Goal: Transaction & Acquisition: Purchase product/service

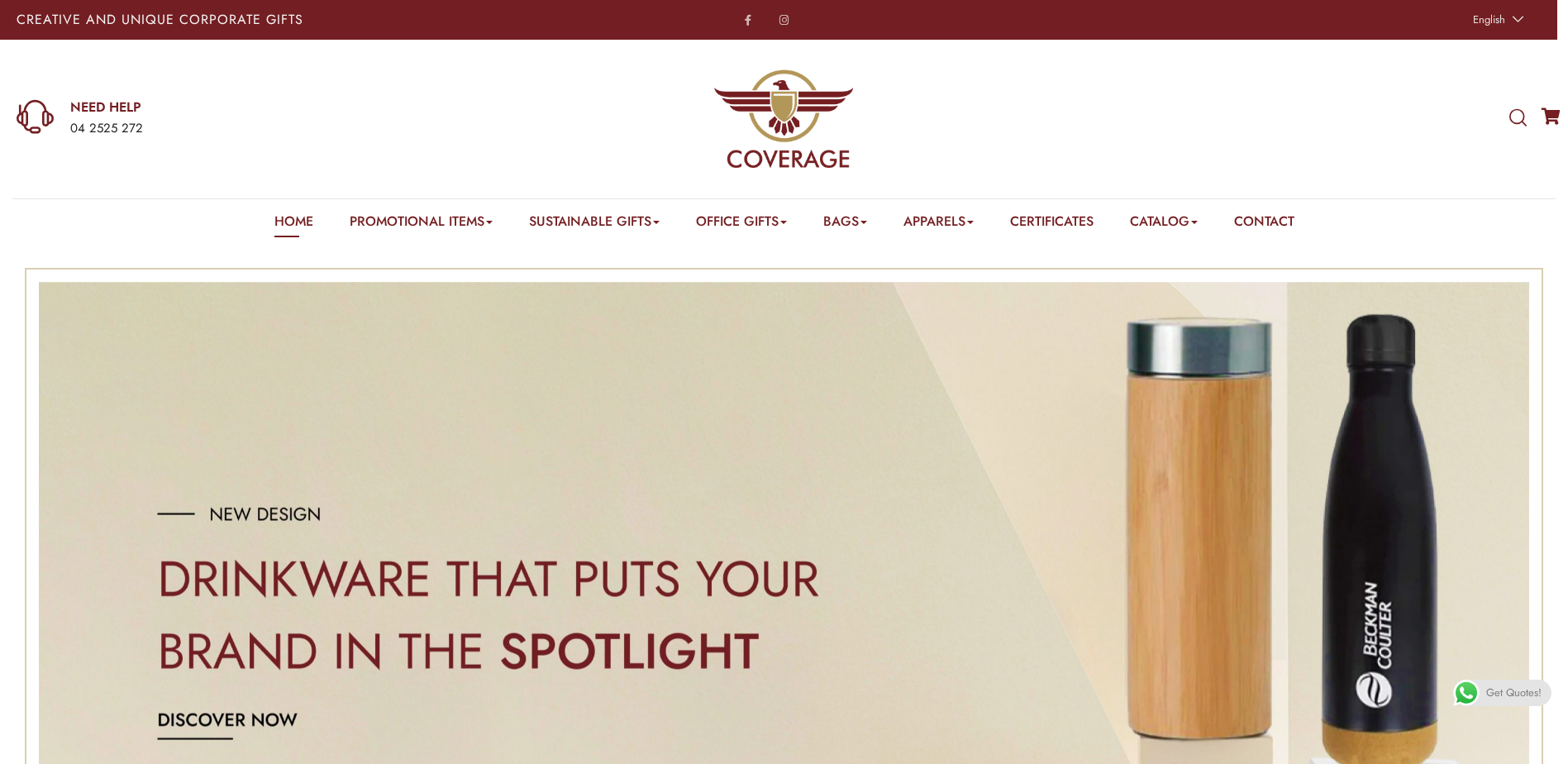
click at [1527, 126] on div at bounding box center [1544, 119] width 33 height 22
click at [1522, 121] on icon at bounding box center [1518, 118] width 17 height 18
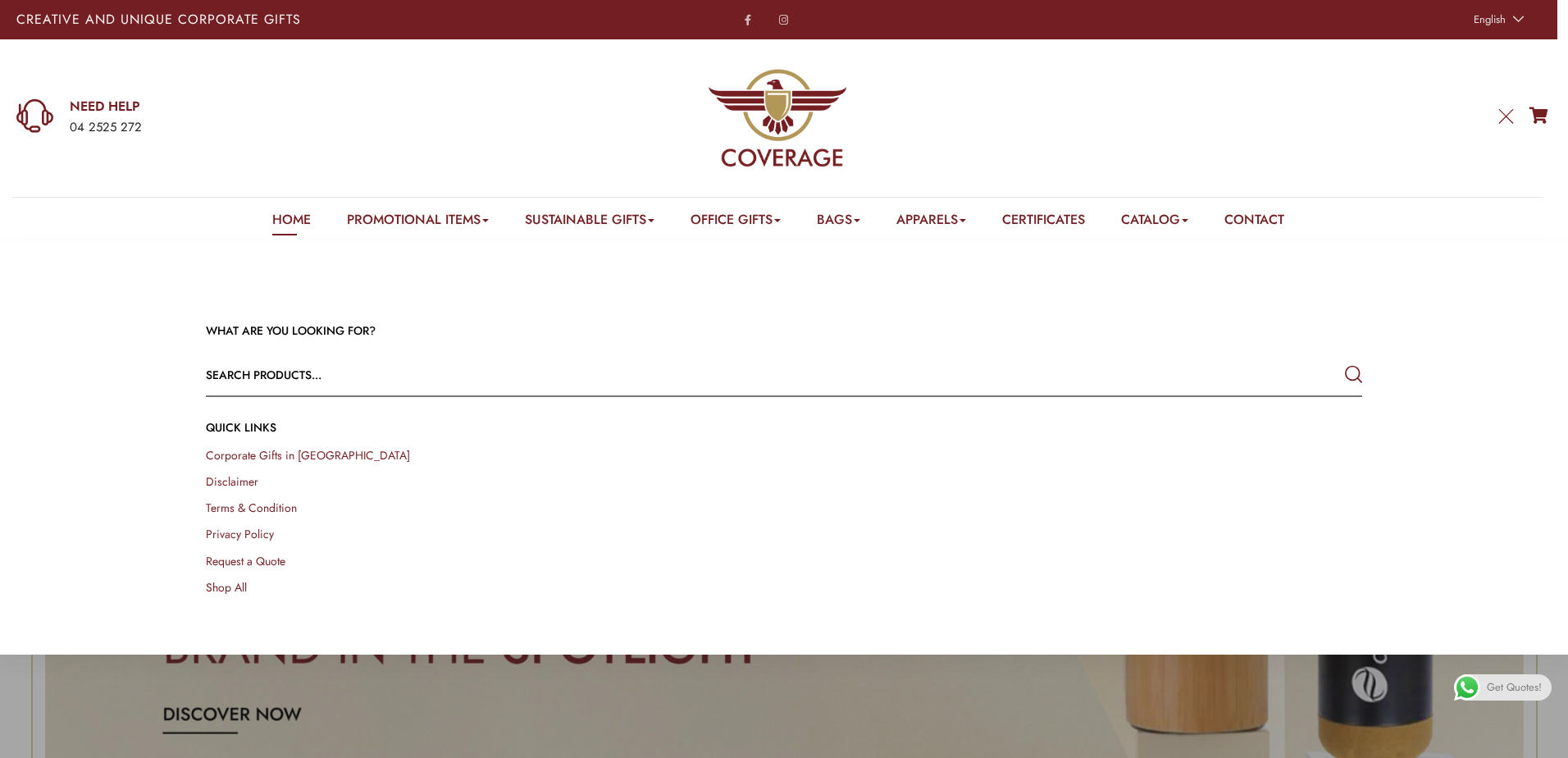
click at [534, 363] on input "text" at bounding box center [668, 375] width 925 height 39
type input "Bamboo 3-in-1"
click at [1345, 360] on button "submit" at bounding box center [1353, 375] width 17 height 30
click at [1026, 728] on div at bounding box center [784, 620] width 1568 height 758
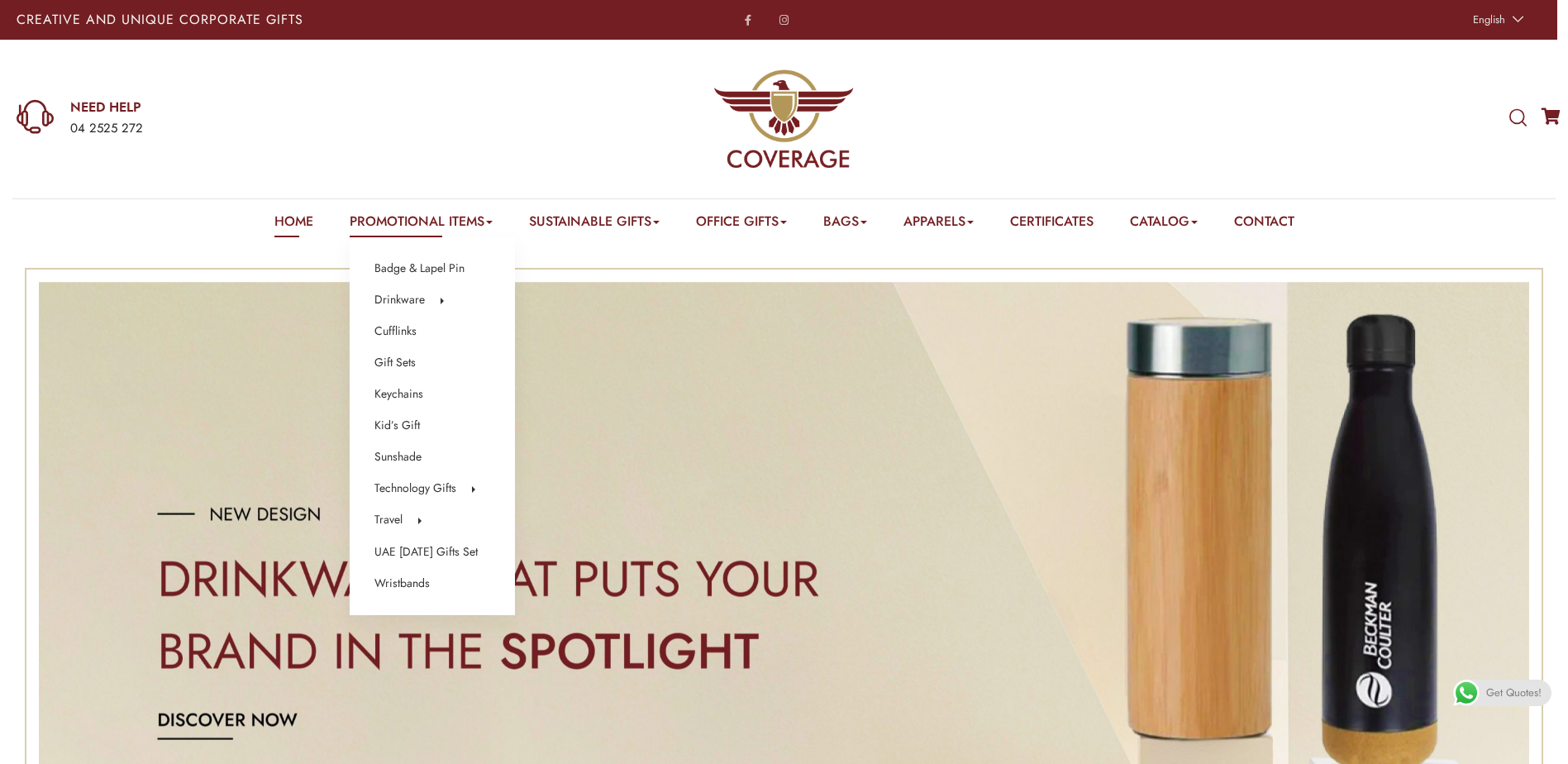
click at [404, 221] on link "Promotional Items" at bounding box center [421, 224] width 143 height 26
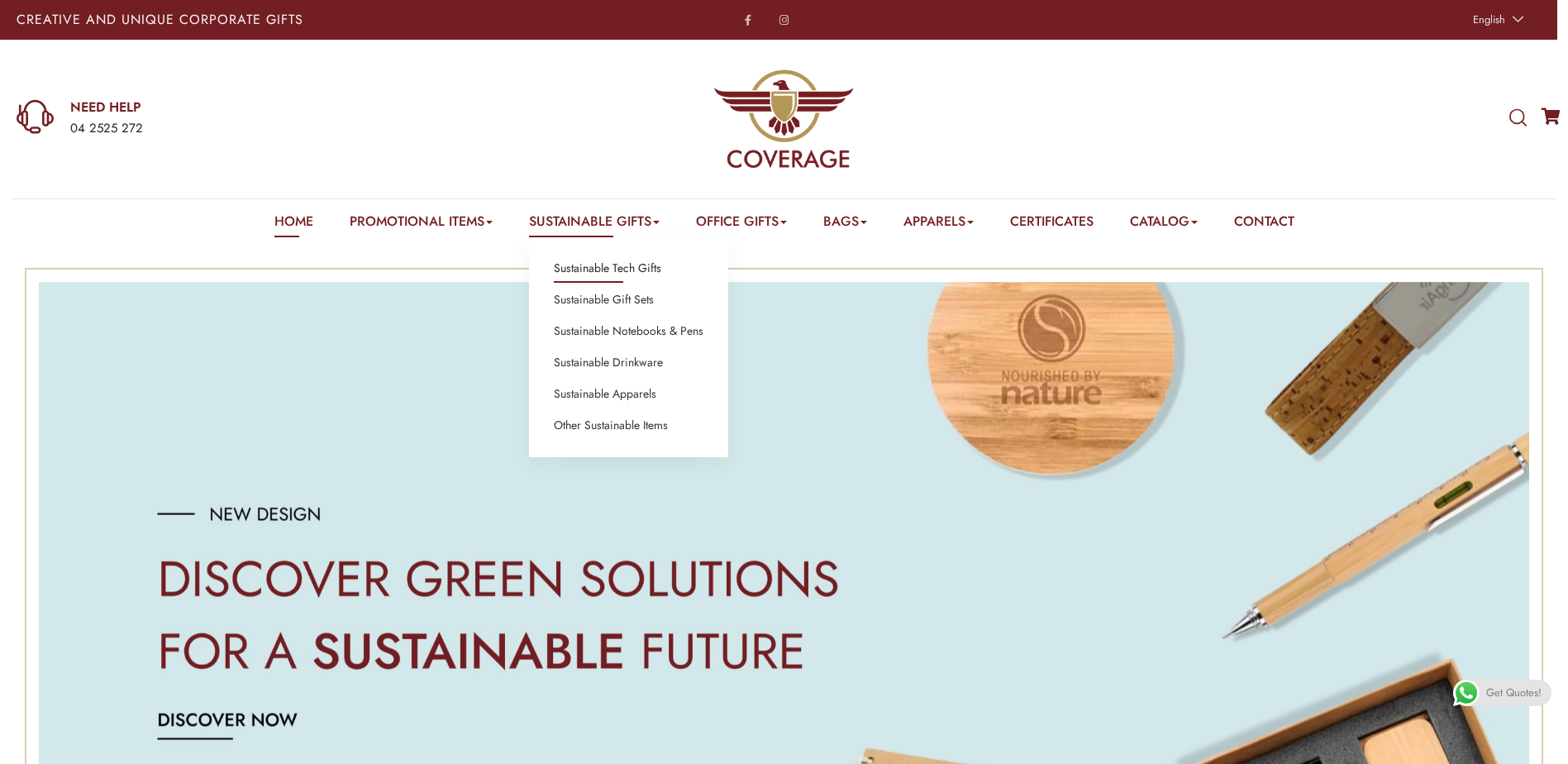
click at [606, 273] on link "Sustainable Tech Gifts" at bounding box center [607, 268] width 108 height 22
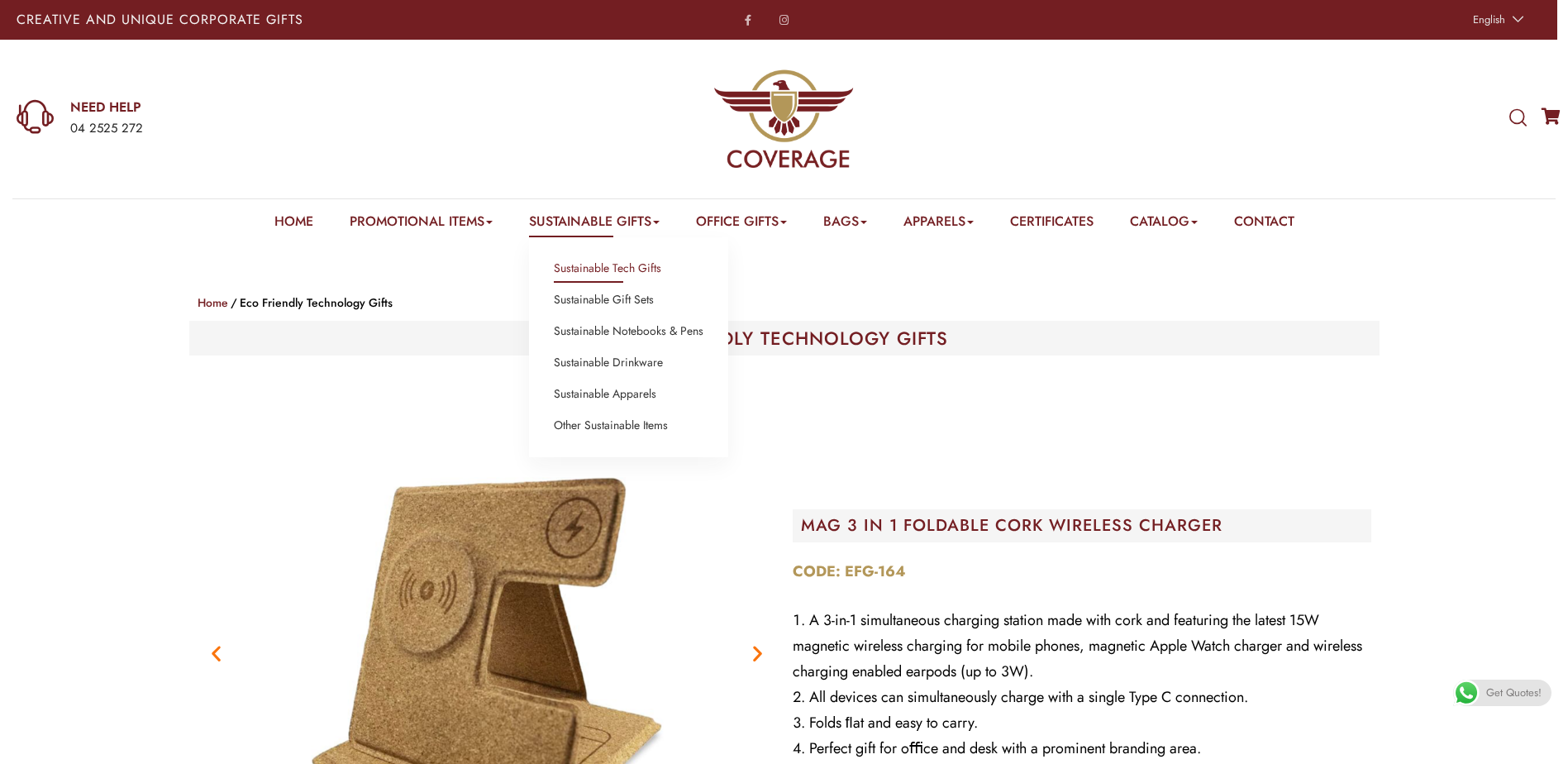
click at [612, 214] on link "Sustainable Gifts" at bounding box center [594, 224] width 131 height 26
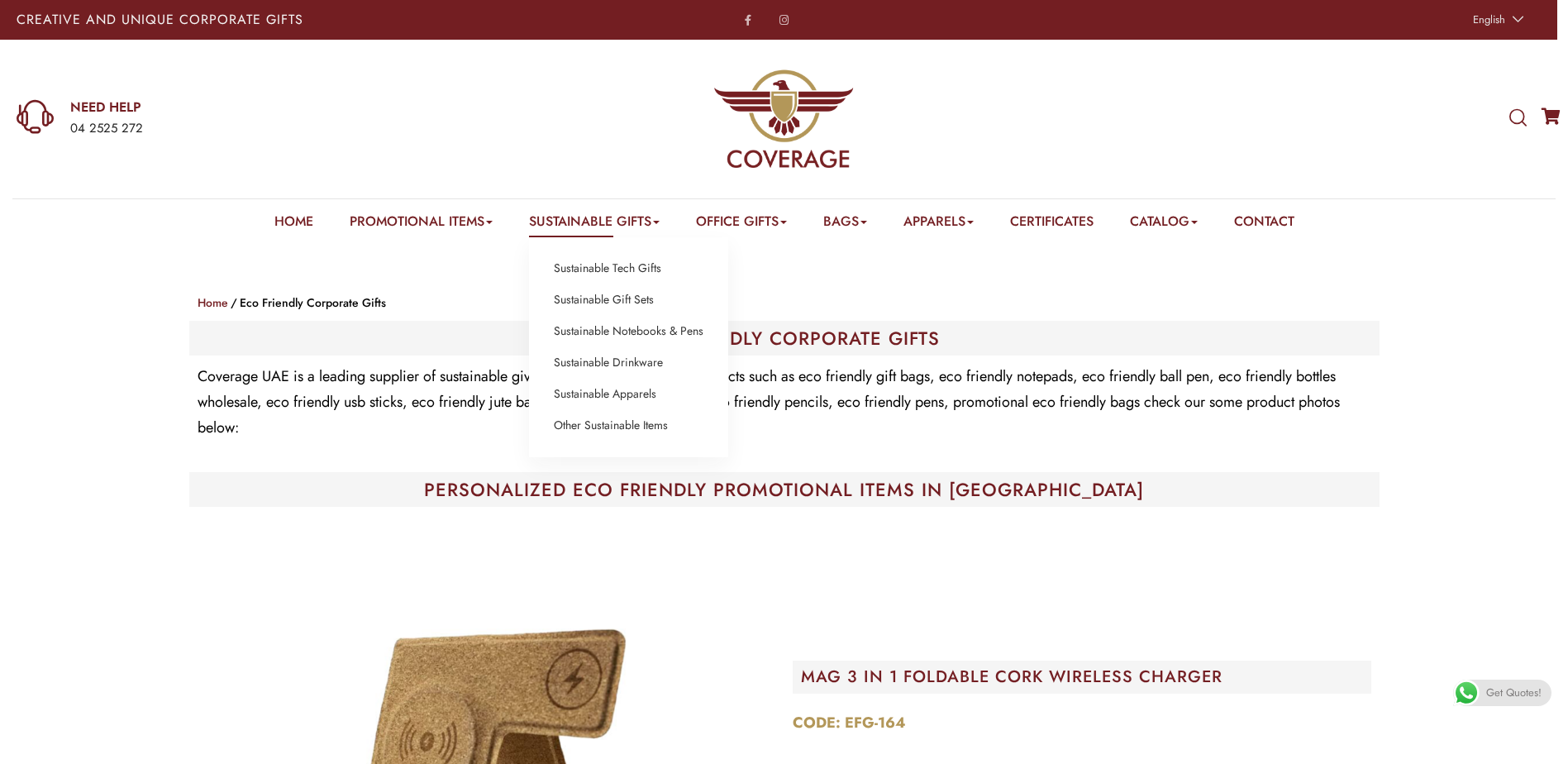
click at [598, 229] on link "Sustainable Gifts" at bounding box center [594, 224] width 131 height 26
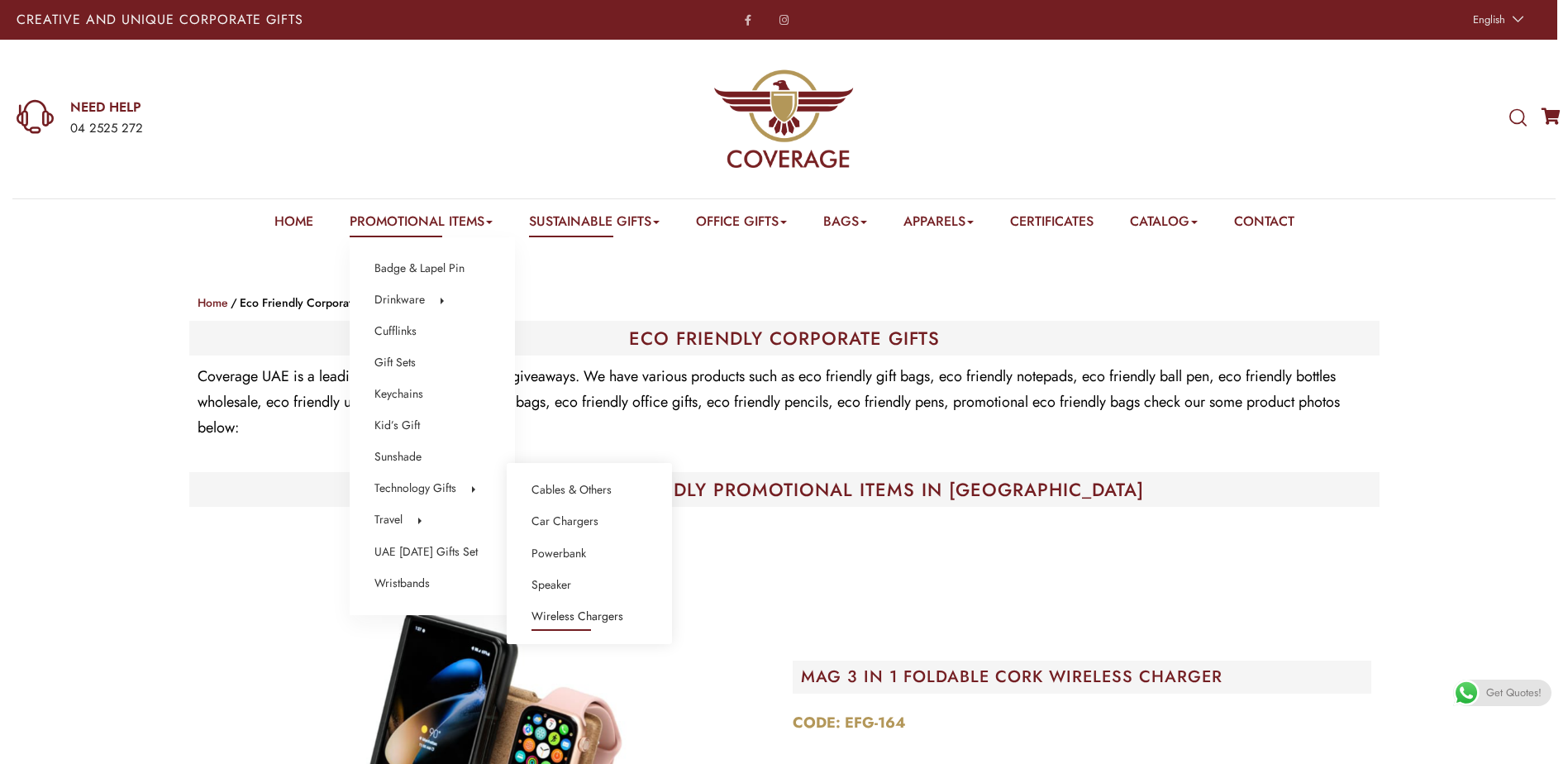
click at [560, 606] on link "Wireless Chargers" at bounding box center [577, 617] width 92 height 22
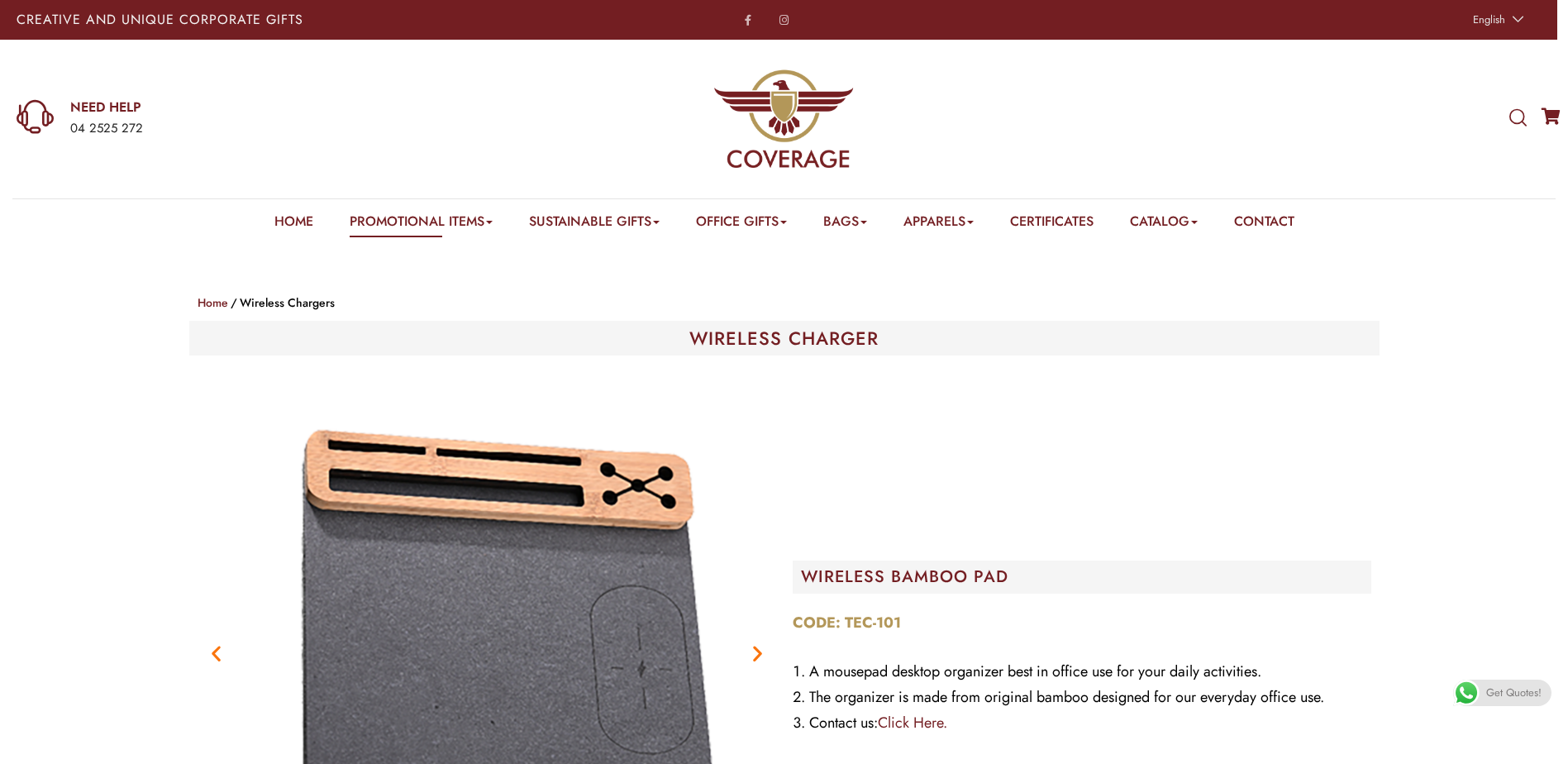
click at [1533, 697] on span "Get Quotes!" at bounding box center [1514, 693] width 56 height 27
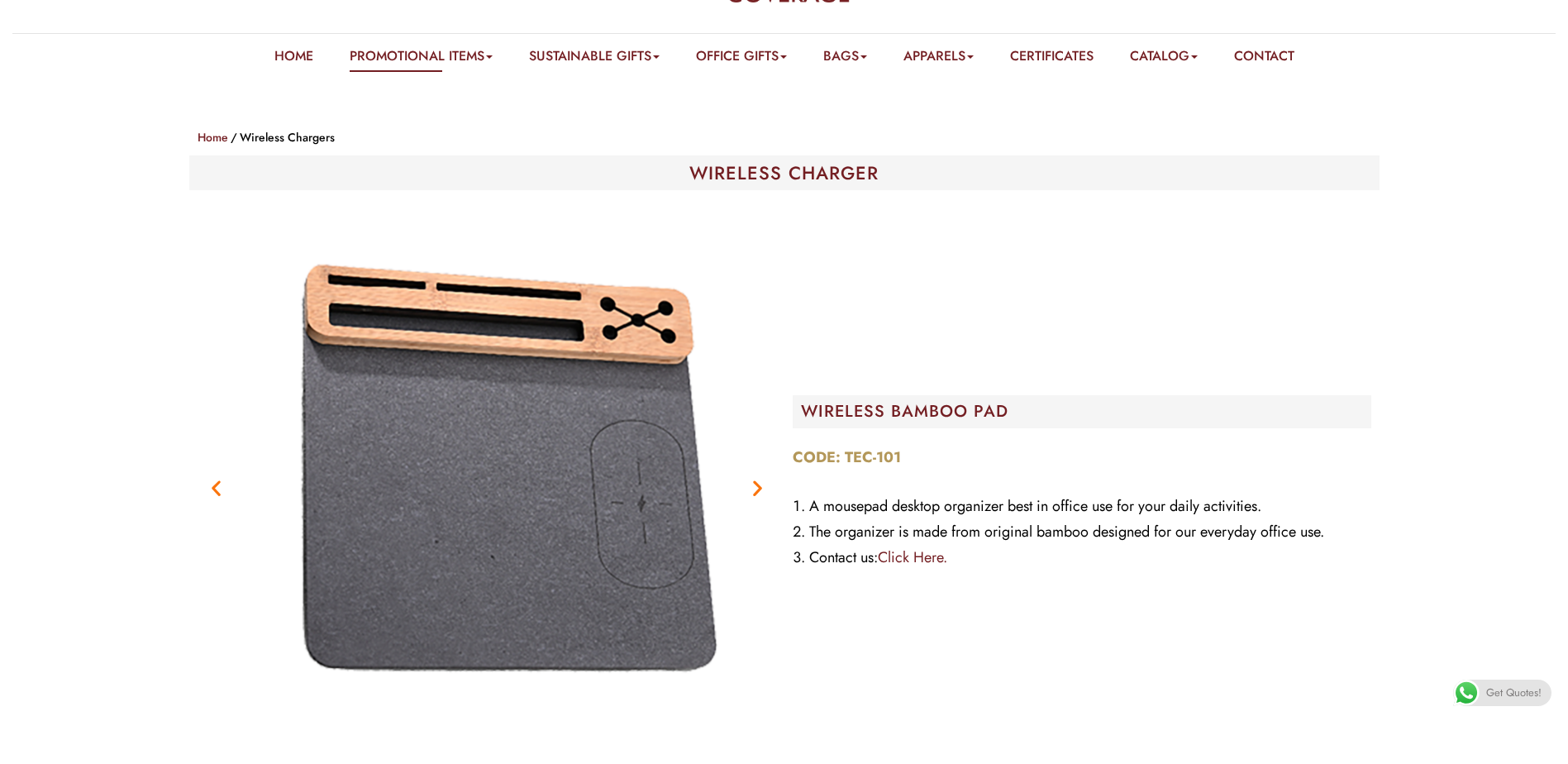
scroll to position [83, 0]
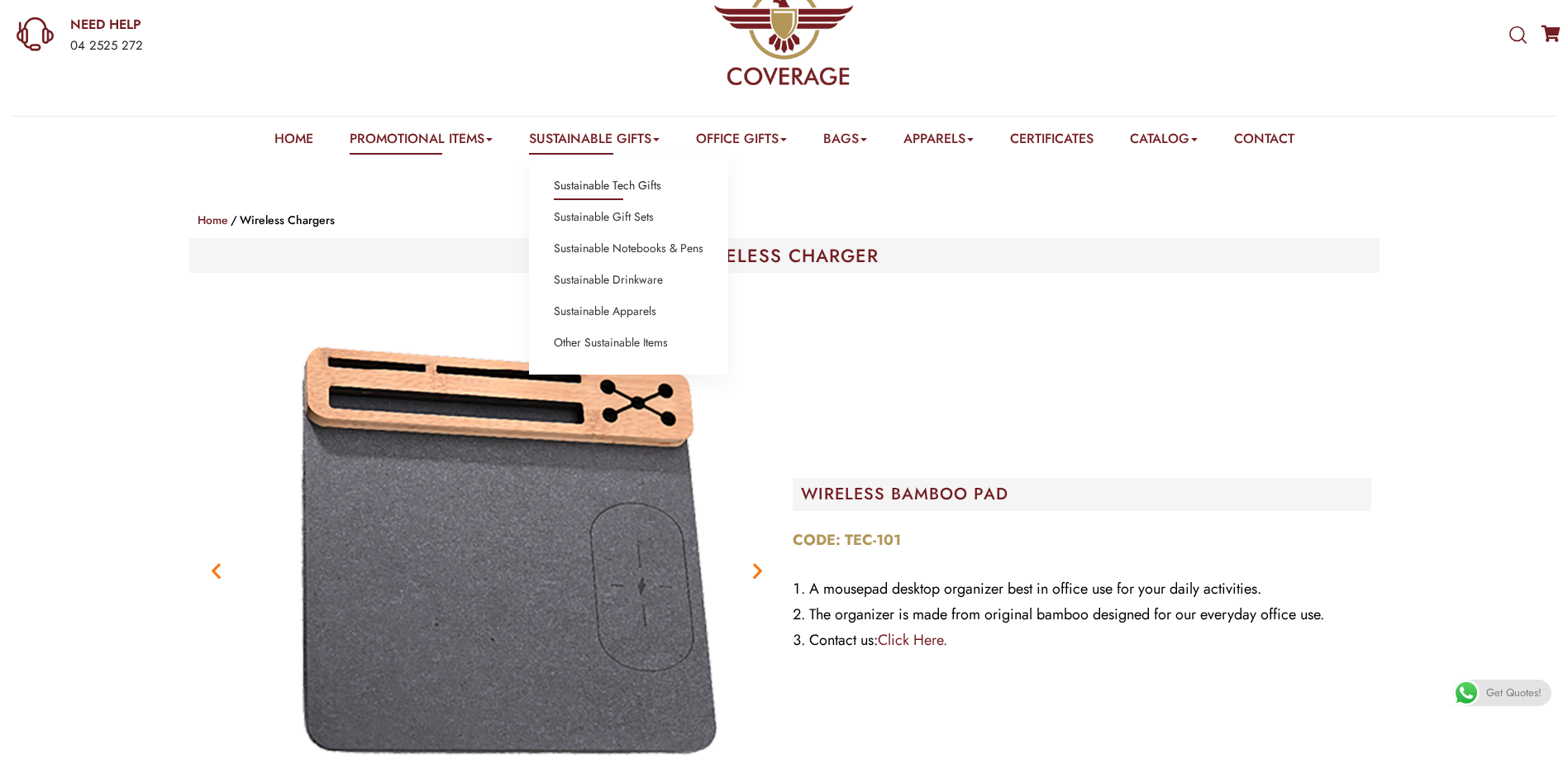
click at [623, 189] on link "Sustainable Tech Gifts" at bounding box center [607, 186] width 108 height 22
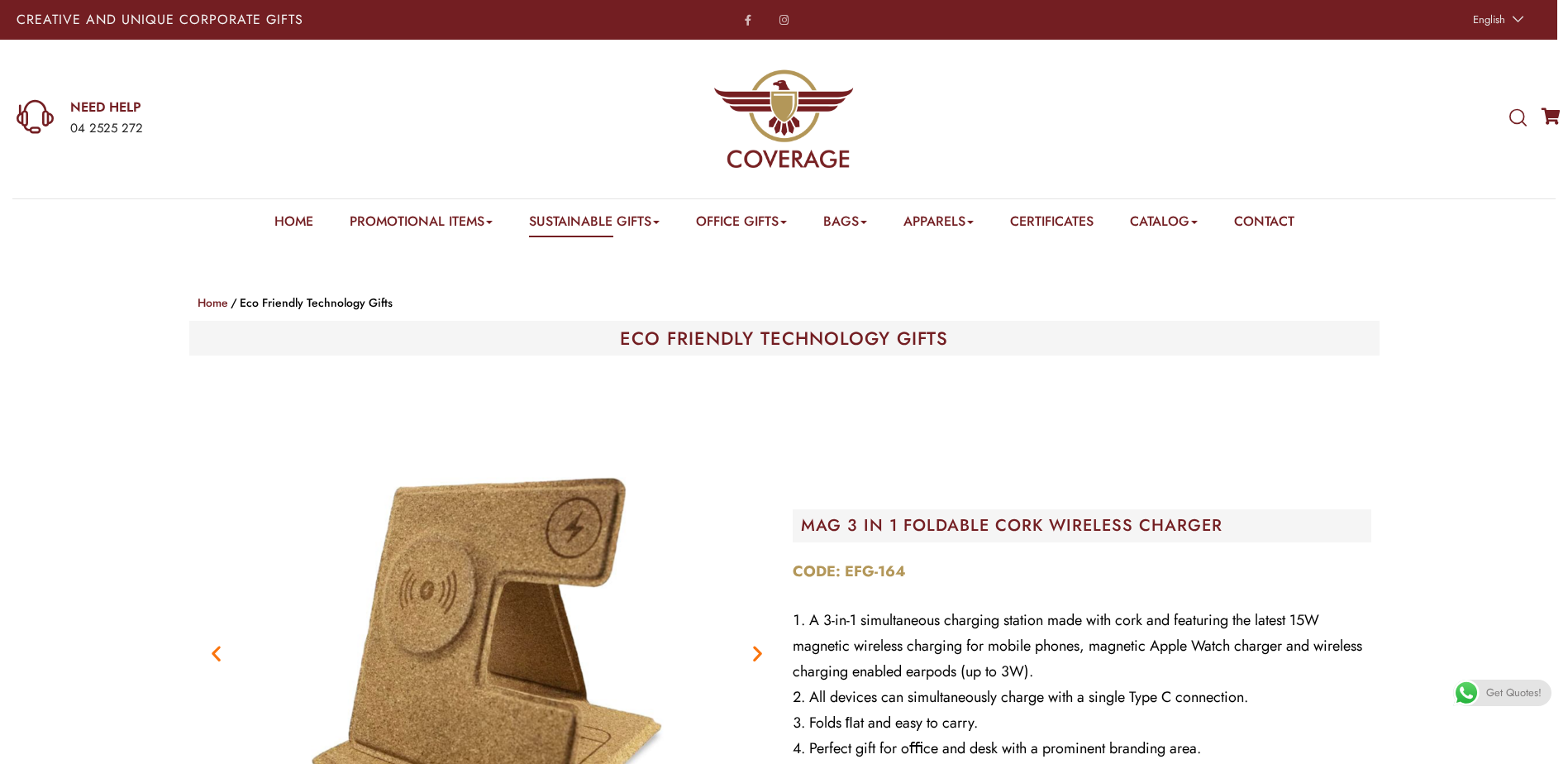
click at [275, 208] on div "Home Promotional Items Badge & Lapel Pin Drinkware Bottles Mugs Cufflinks Gift …" at bounding box center [784, 220] width 1020 height 44
click at [277, 215] on link "Home" at bounding box center [293, 224] width 39 height 26
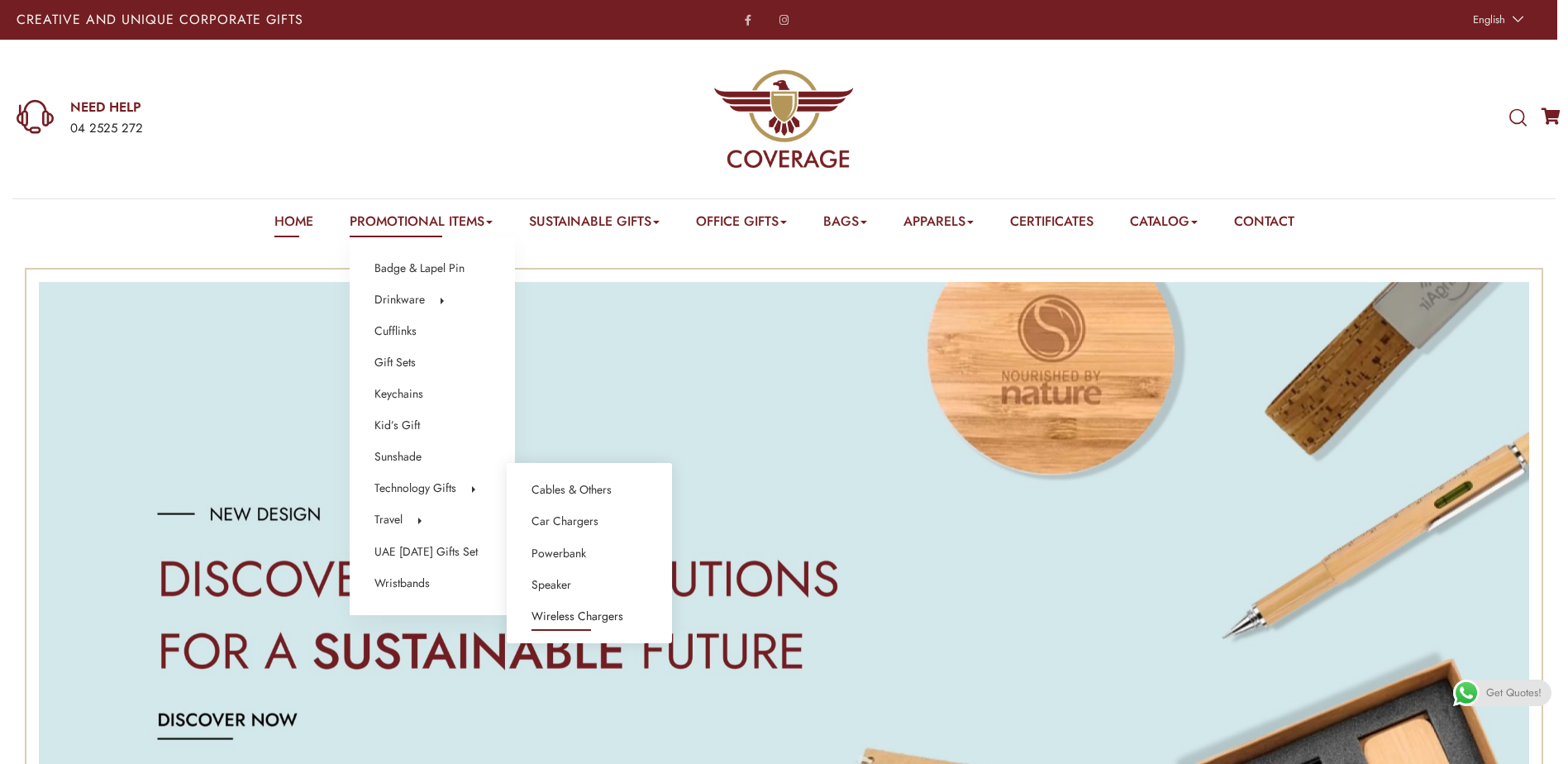
click at [543, 607] on link "Wireless Chargers" at bounding box center [577, 617] width 92 height 22
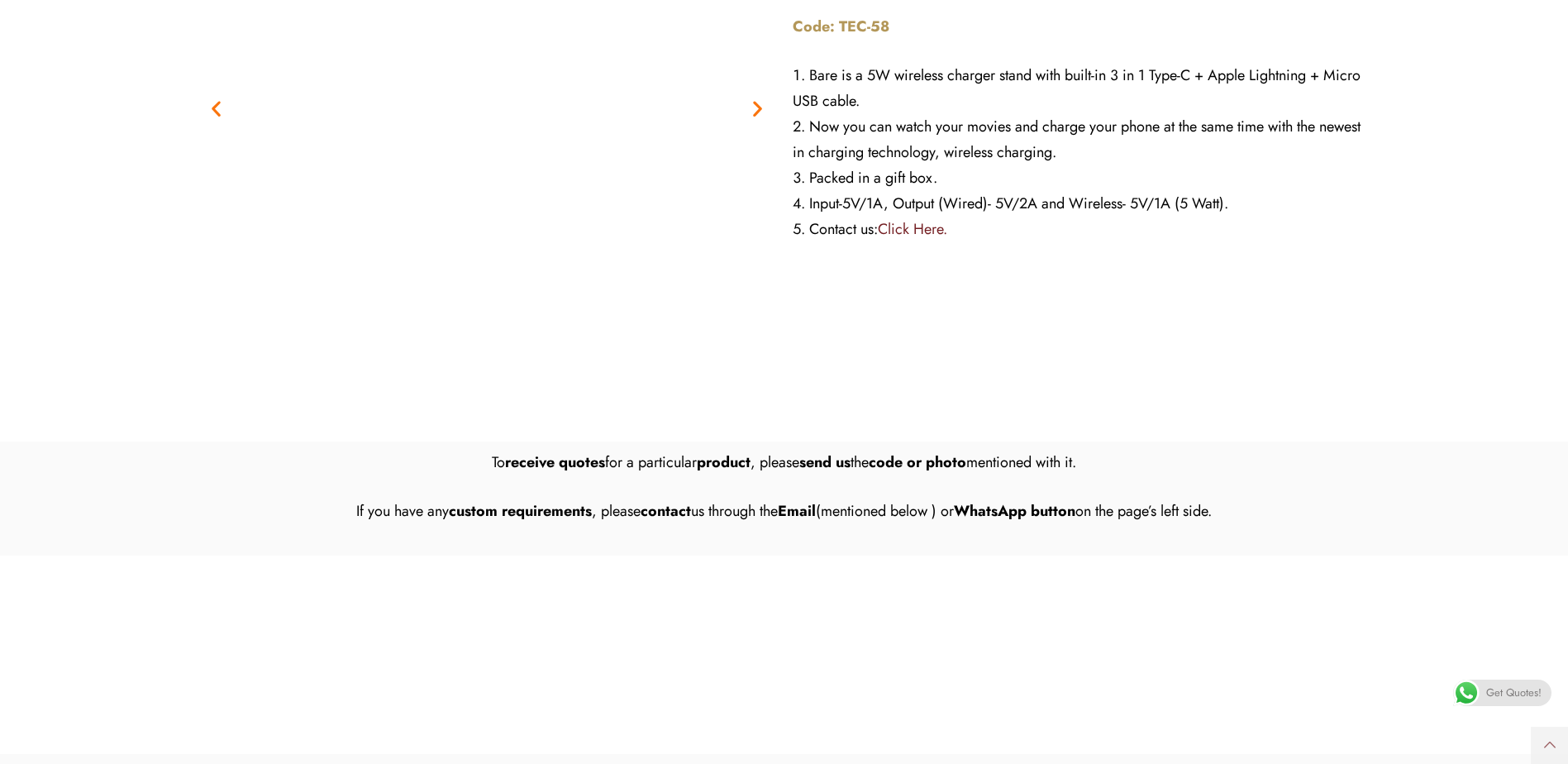
scroll to position [10911, 0]
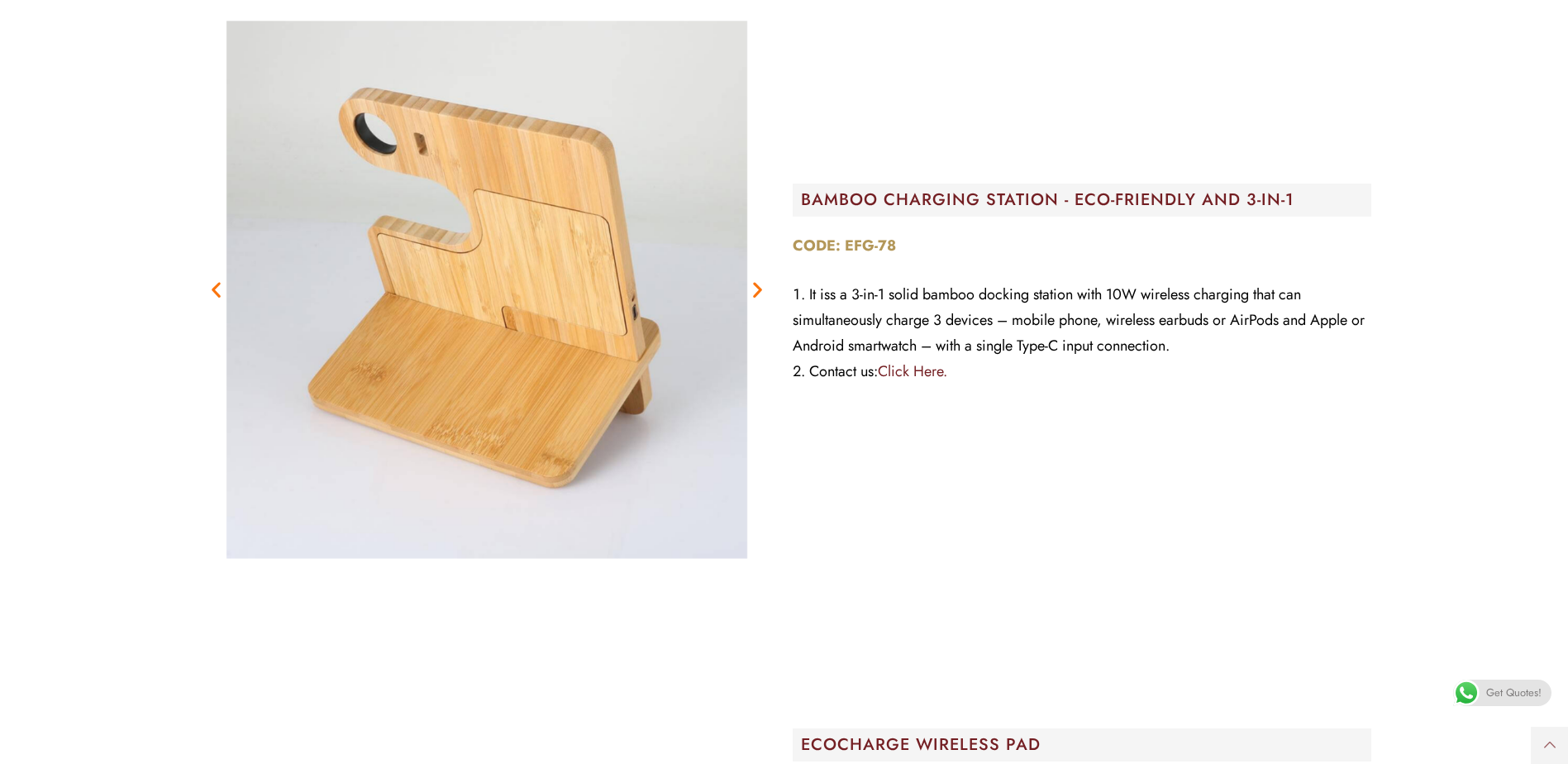
click at [762, 291] on icon "Next slide" at bounding box center [757, 288] width 21 height 21
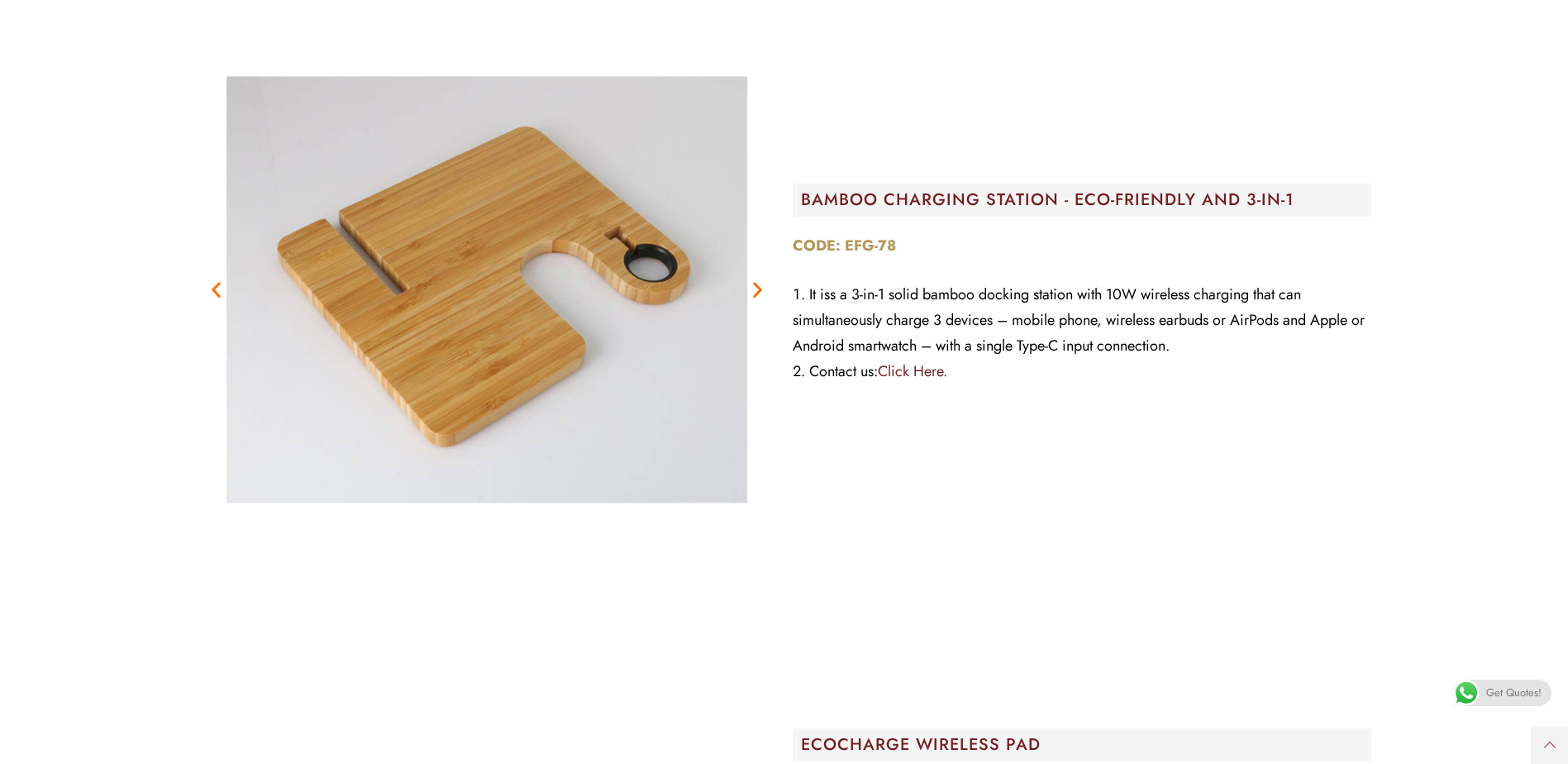
click at [762, 291] on icon "Next slide" at bounding box center [757, 288] width 21 height 21
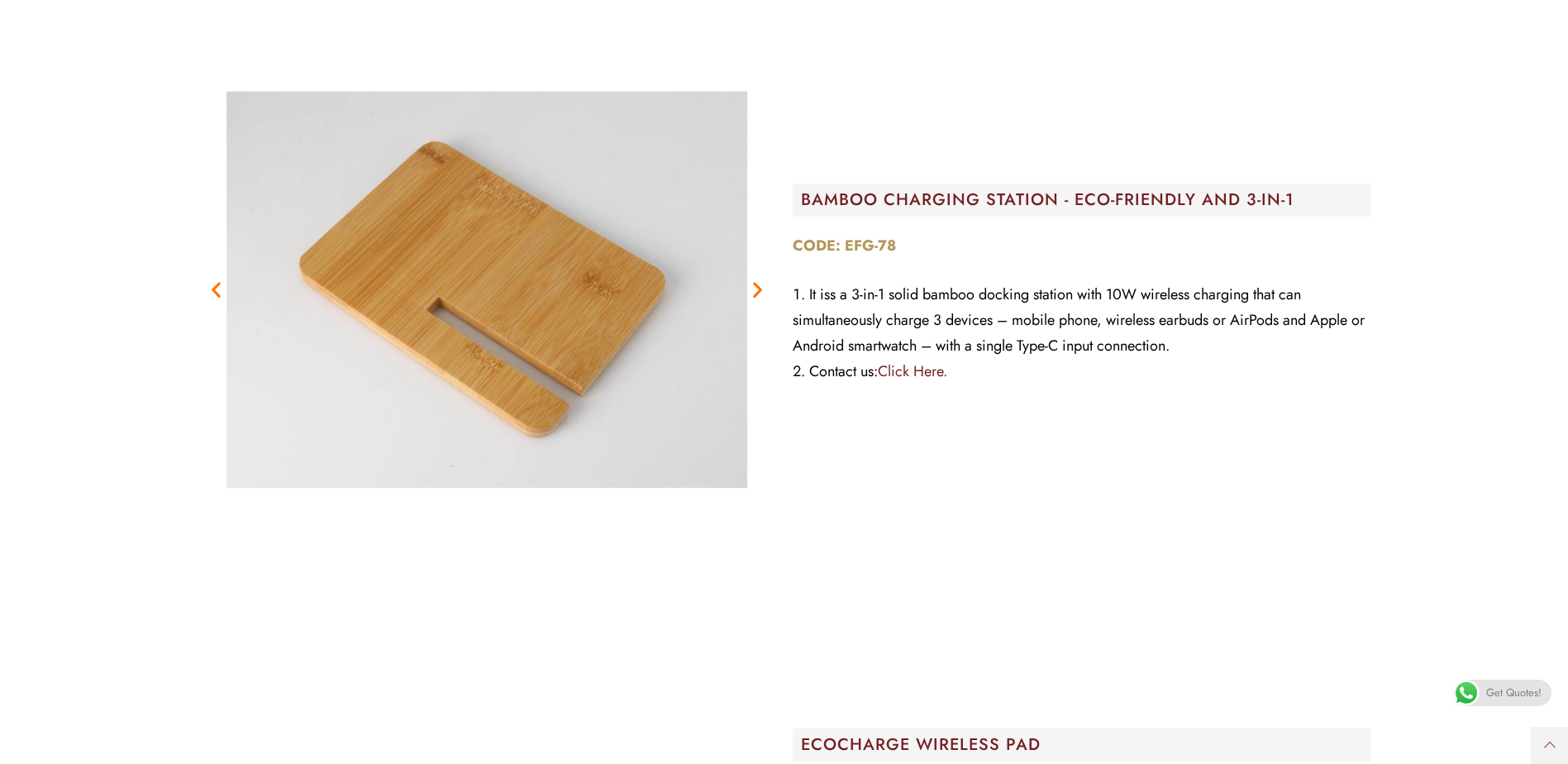
click at [762, 291] on icon "Next slide" at bounding box center [757, 288] width 21 height 21
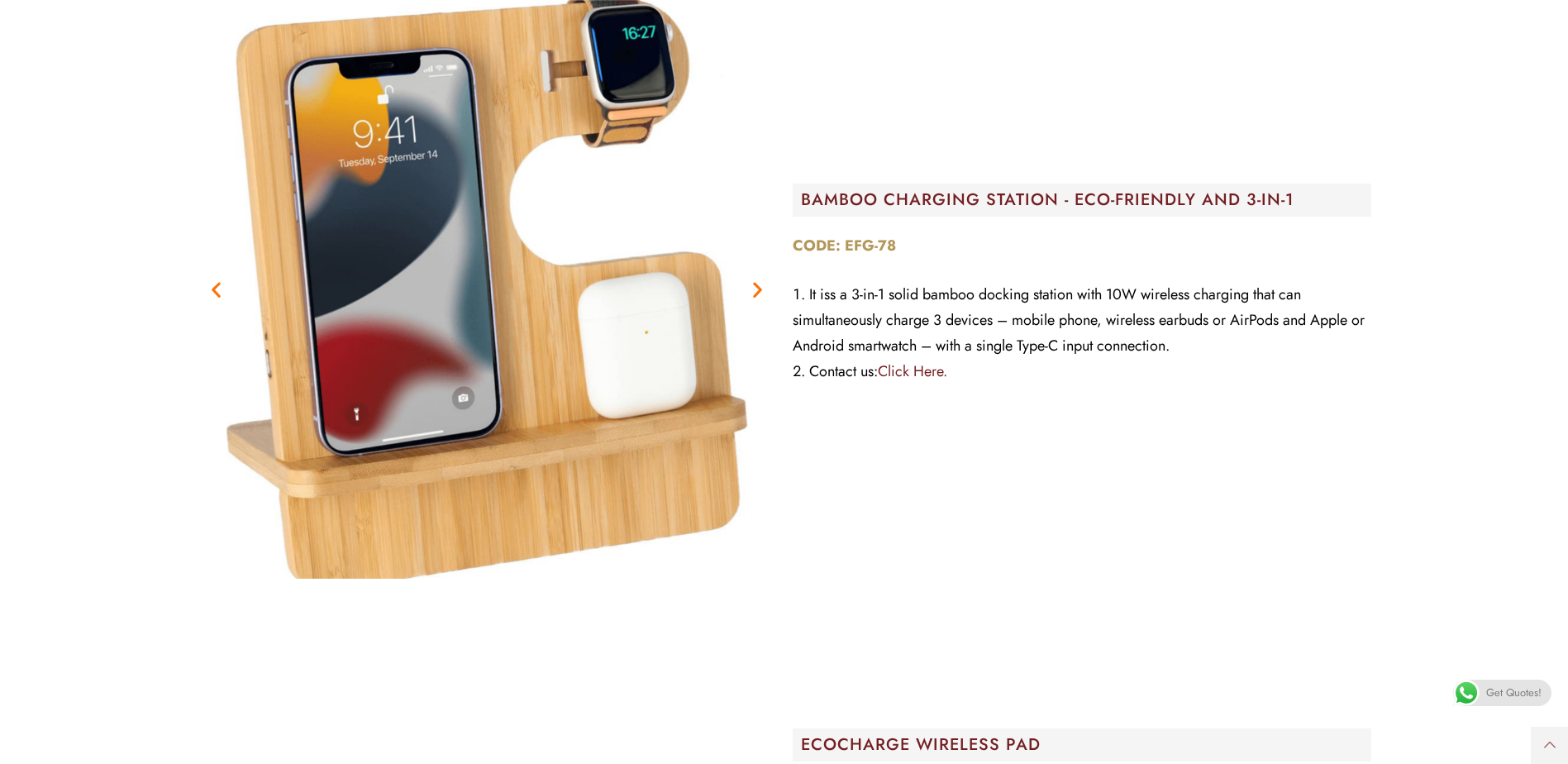
scroll to position [10829, 0]
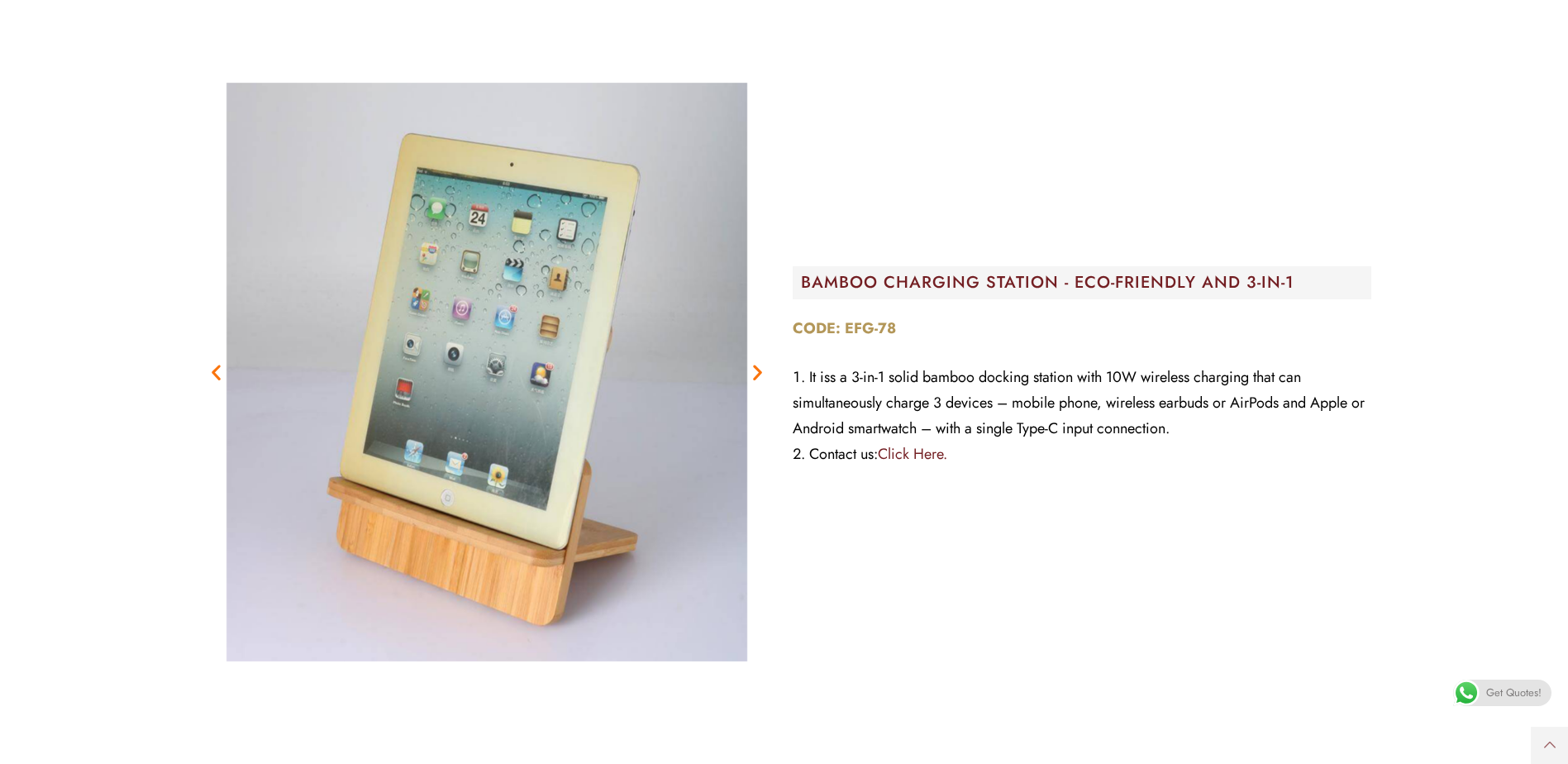
click at [753, 377] on icon "Next slide" at bounding box center [757, 371] width 21 height 21
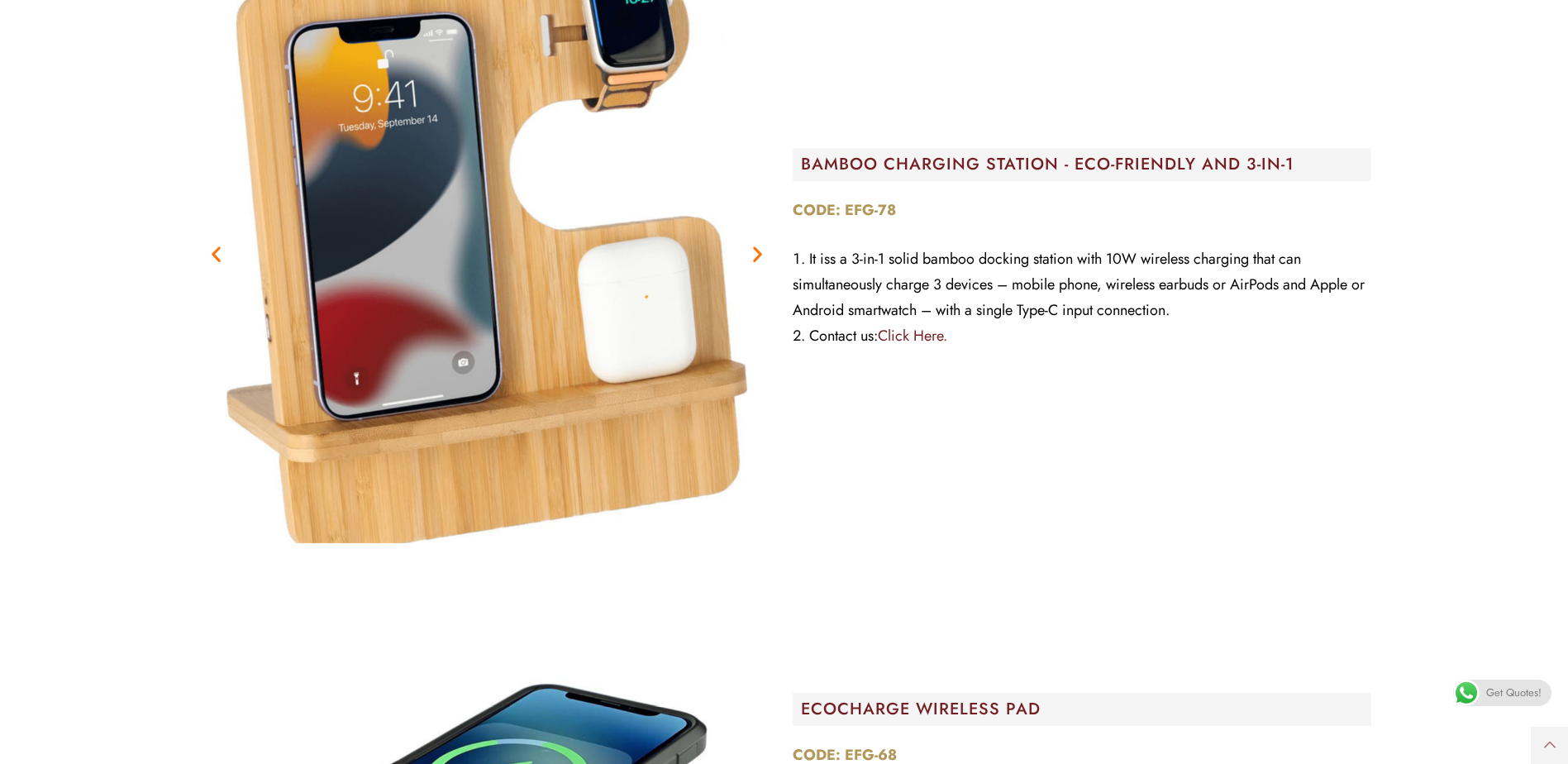
scroll to position [10857, 0]
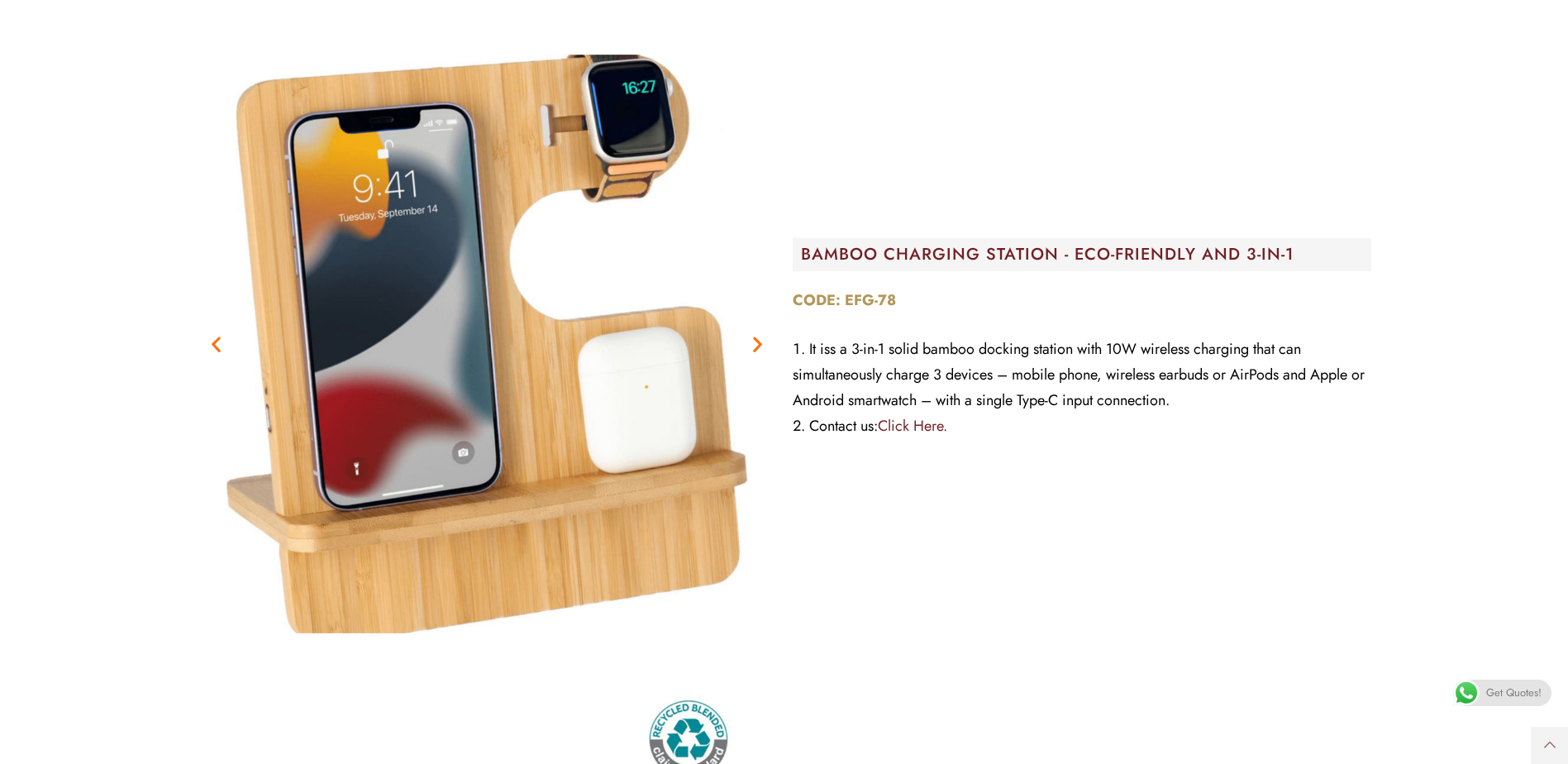
click at [753, 348] on icon "Next slide" at bounding box center [757, 343] width 21 height 21
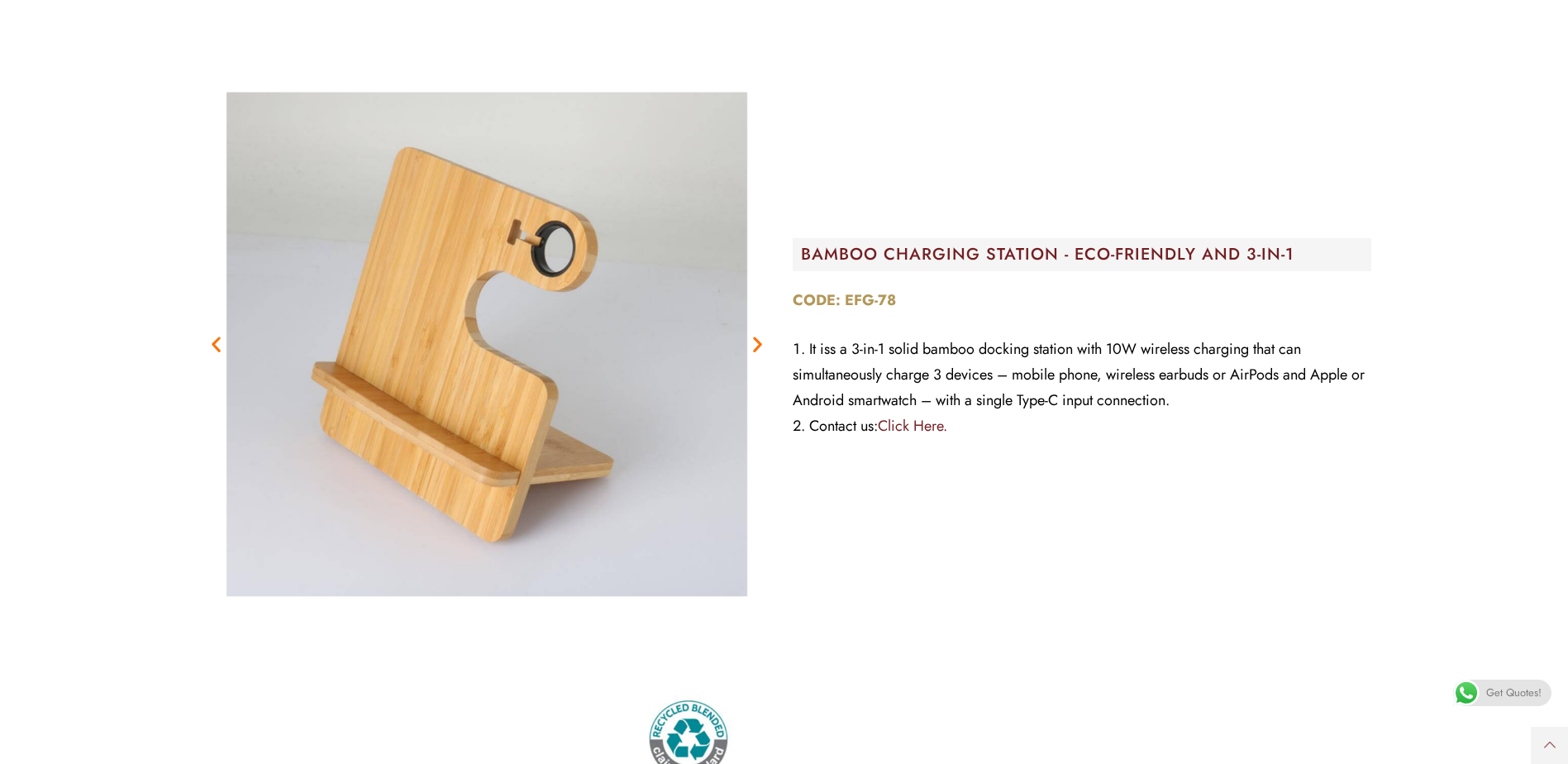
click at [761, 349] on icon "Next slide" at bounding box center [757, 343] width 21 height 21
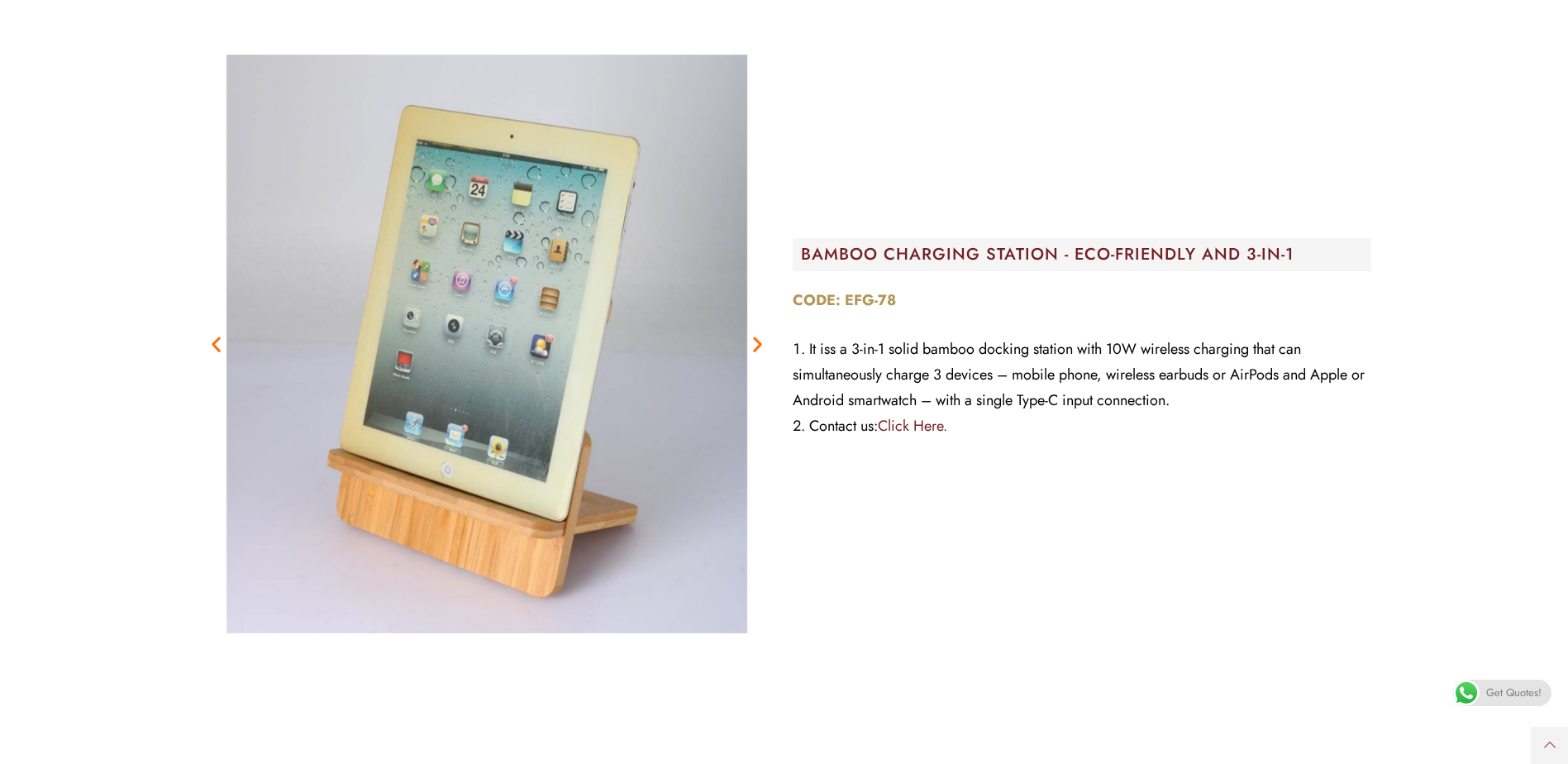
click at [755, 342] on icon "Next slide" at bounding box center [757, 343] width 21 height 21
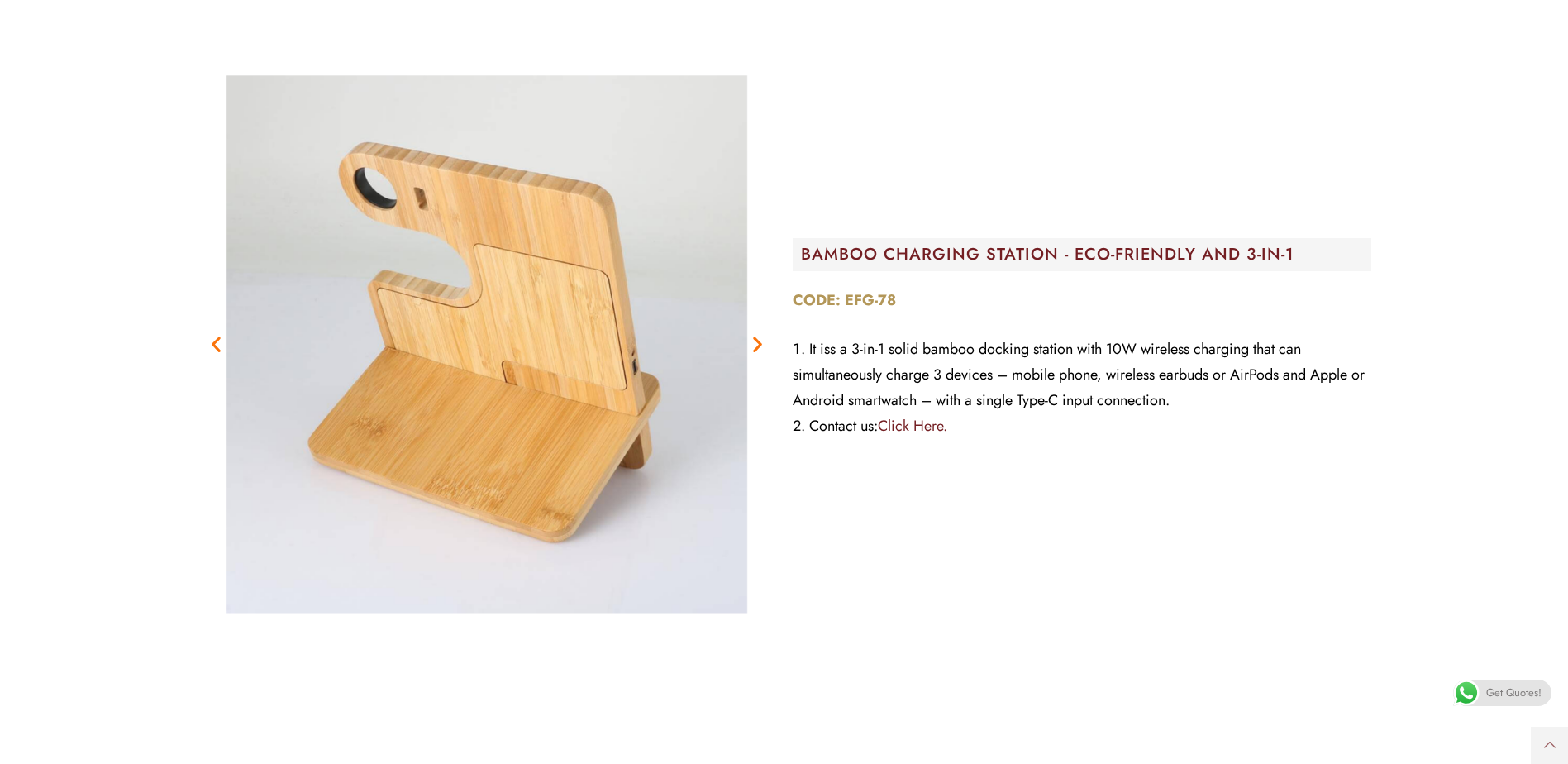
click at [755, 342] on icon "Next slide" at bounding box center [757, 343] width 21 height 21
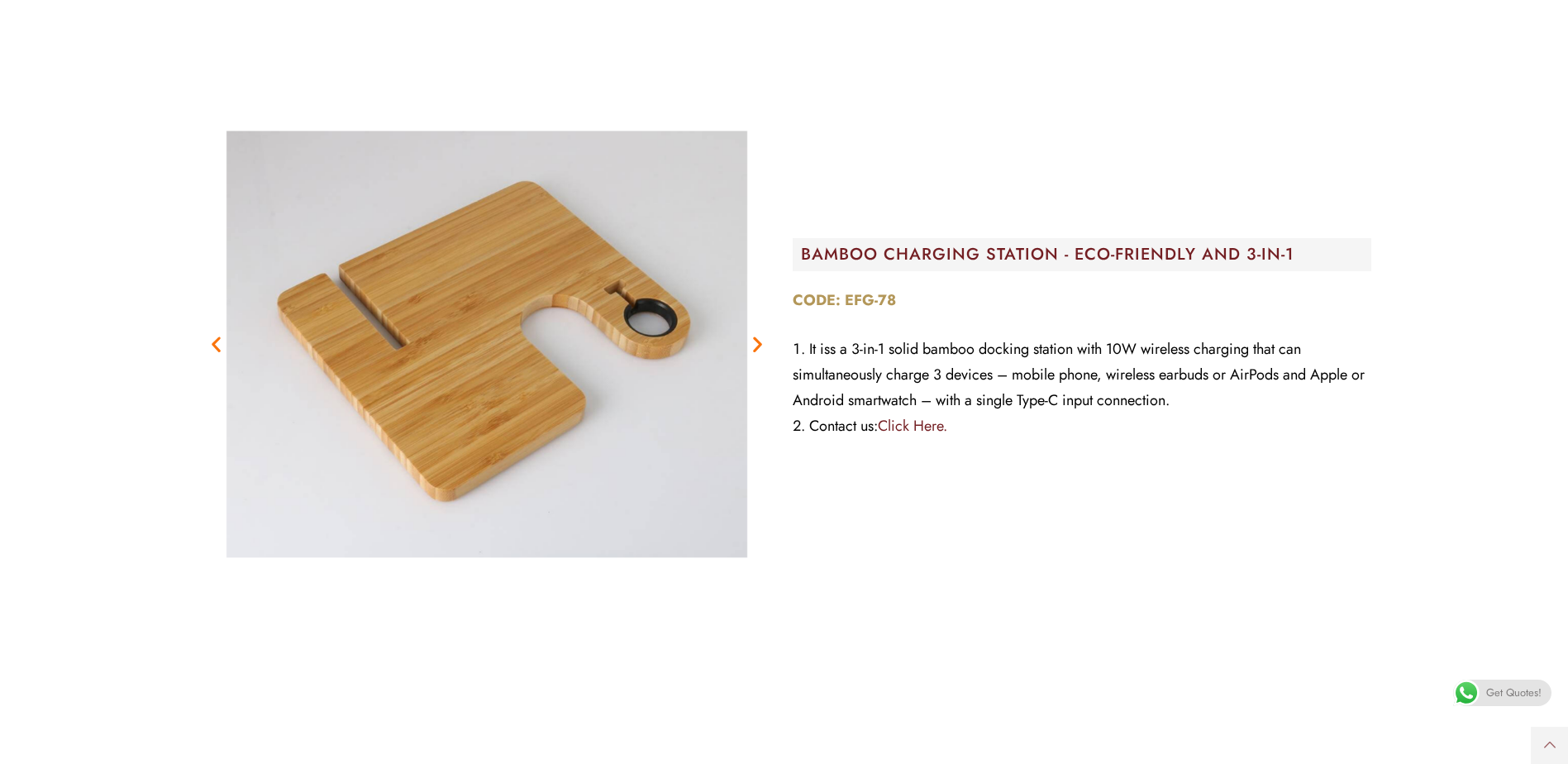
click at [755, 342] on icon "Next slide" at bounding box center [757, 343] width 21 height 21
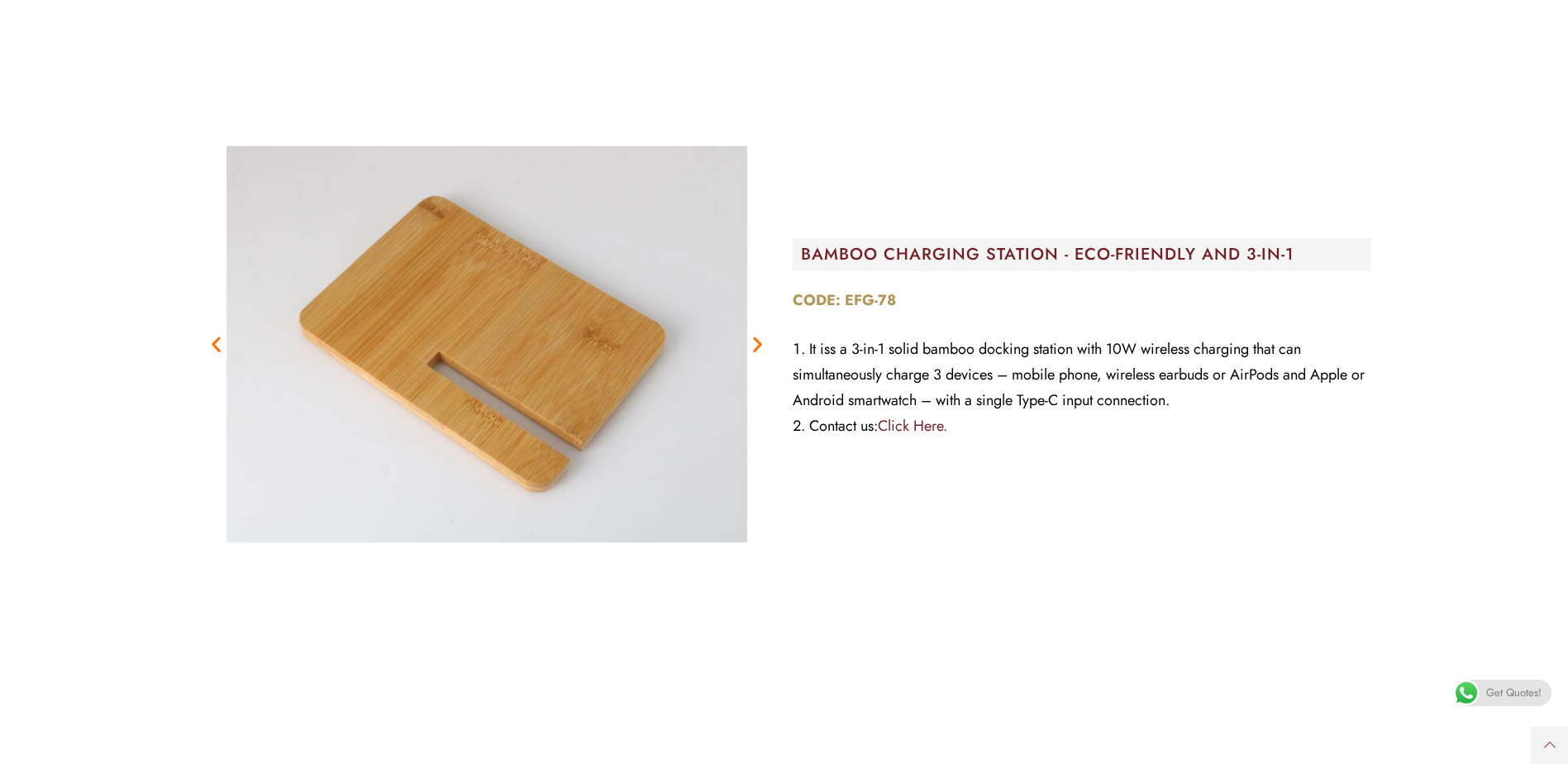
click at [757, 339] on icon "Next slide" at bounding box center [757, 343] width 21 height 21
